Goal: Transaction & Acquisition: Purchase product/service

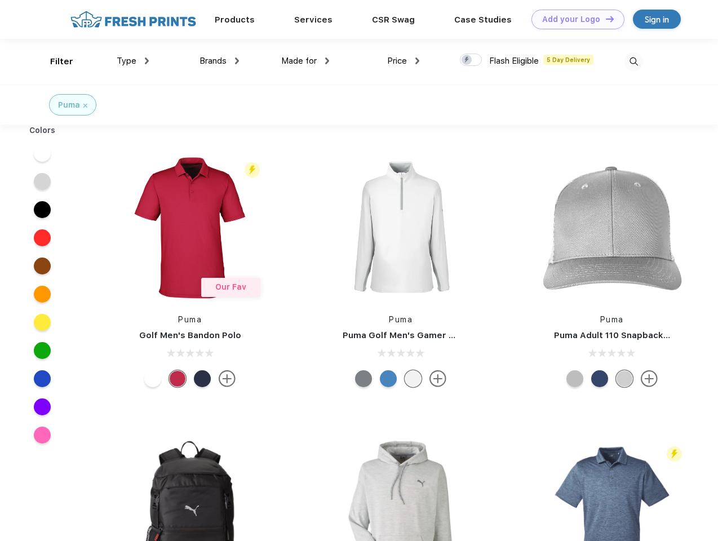
click at [574, 19] on link "Add your Logo Design Tool" at bounding box center [578, 20] width 93 height 20
click at [0, 0] on div "Design Tool" at bounding box center [0, 0] width 0 height 0
click at [605, 19] on link "Add your Logo Design Tool" at bounding box center [578, 20] width 93 height 20
click at [54, 61] on div "Filter" at bounding box center [61, 61] width 23 height 13
click at [133, 61] on span "Type" at bounding box center [127, 61] width 20 height 10
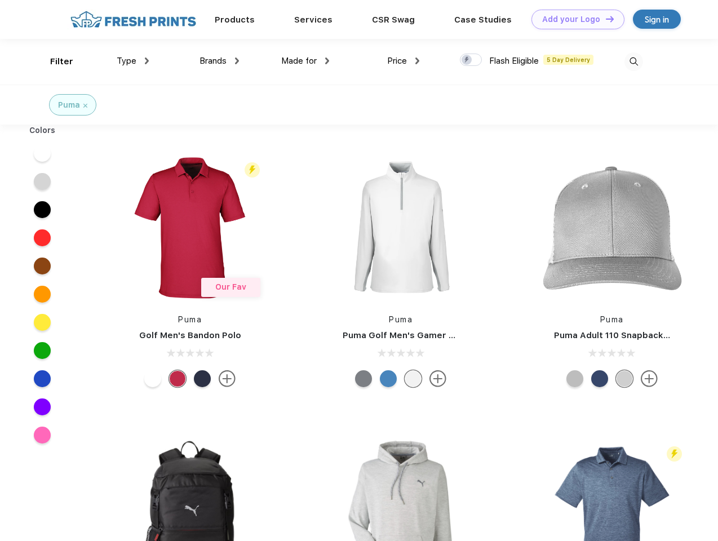
click at [219, 61] on span "Brands" at bounding box center [213, 61] width 27 height 10
click at [305, 61] on span "Made for" at bounding box center [299, 61] width 36 height 10
click at [404, 61] on span "Price" at bounding box center [397, 61] width 20 height 10
click at [471, 60] on div at bounding box center [471, 60] width 22 height 12
click at [467, 60] on input "checkbox" at bounding box center [463, 56] width 7 height 7
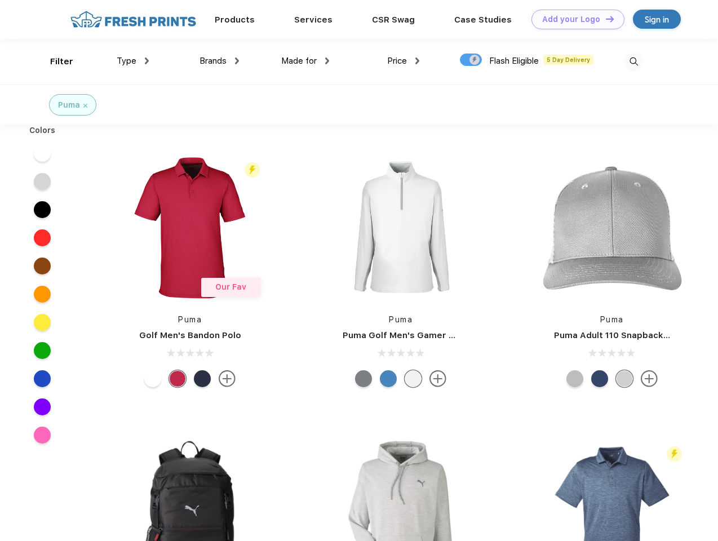
click at [634, 61] on img at bounding box center [634, 61] width 19 height 19
